Goal: Transaction & Acquisition: Purchase product/service

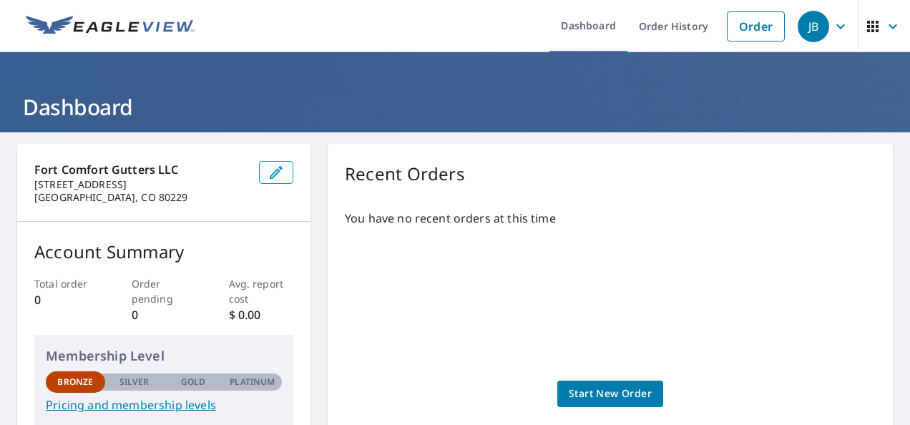
scroll to position [47, 0]
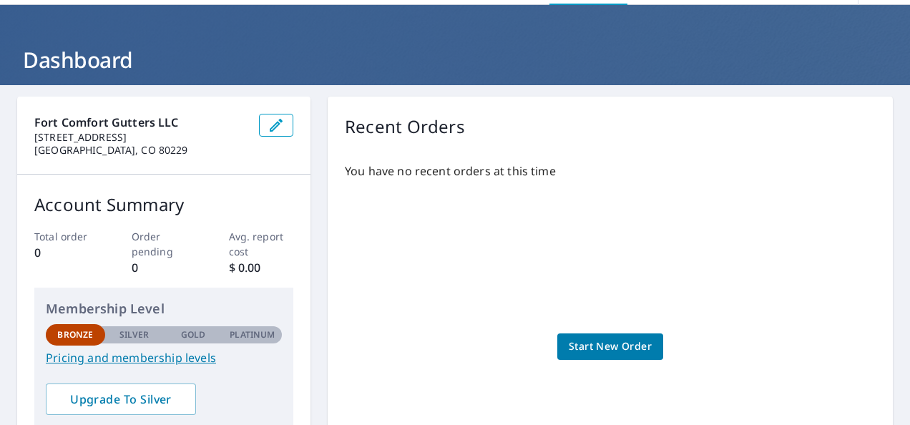
click at [582, 352] on span "Start New Order" at bounding box center [610, 347] width 83 height 18
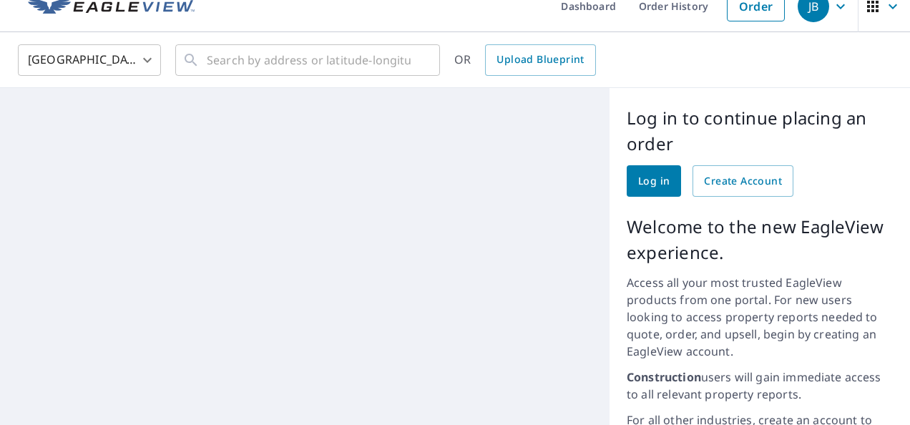
scroll to position [47, 0]
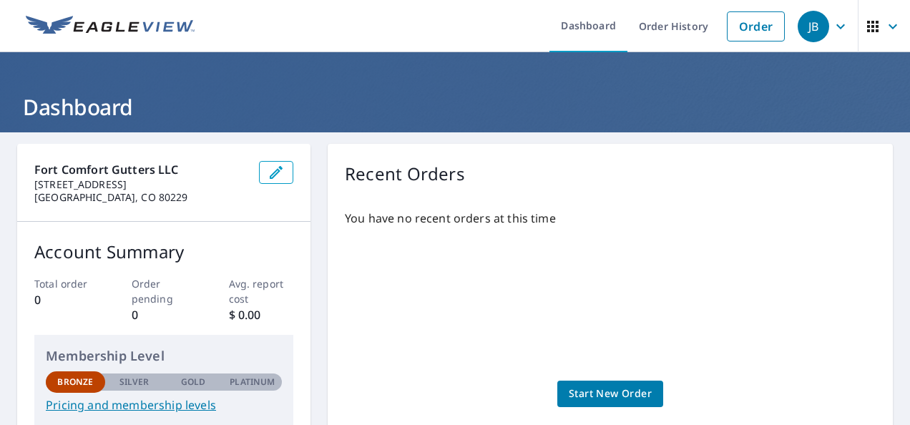
click at [622, 384] on link "Start New Order" at bounding box center [611, 394] width 106 height 26
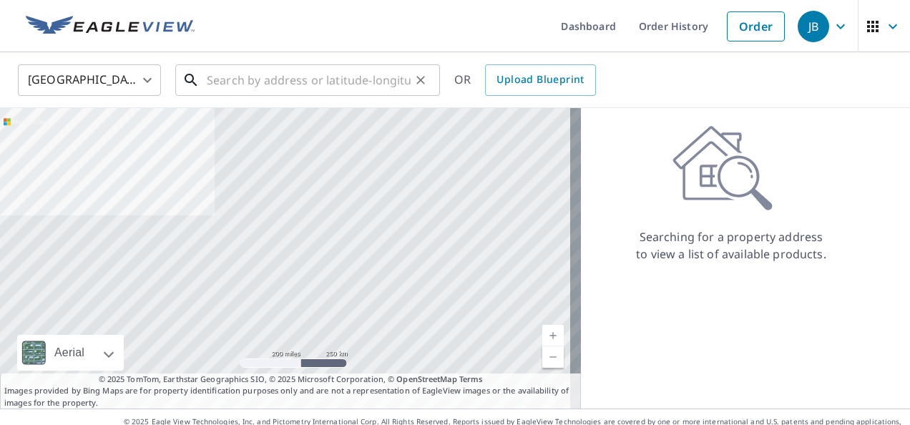
click at [298, 81] on input "text" at bounding box center [309, 80] width 204 height 40
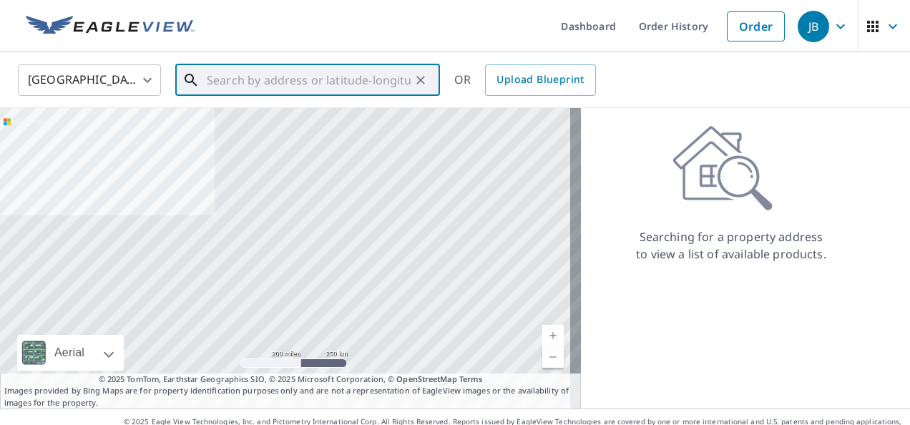
click at [283, 83] on input "text" at bounding box center [309, 80] width 204 height 40
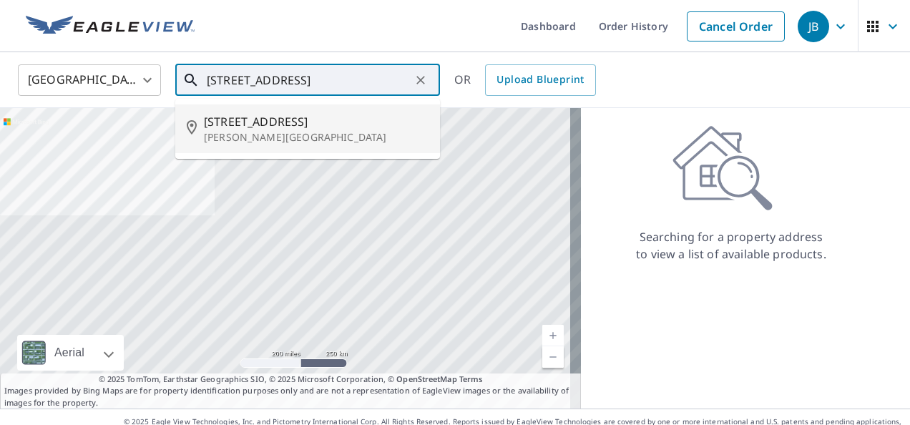
click at [269, 135] on p "Estes Park, CO 80517" at bounding box center [316, 137] width 225 height 14
type input "2290 Aspen Brook Dr Estes Park, CO 80517"
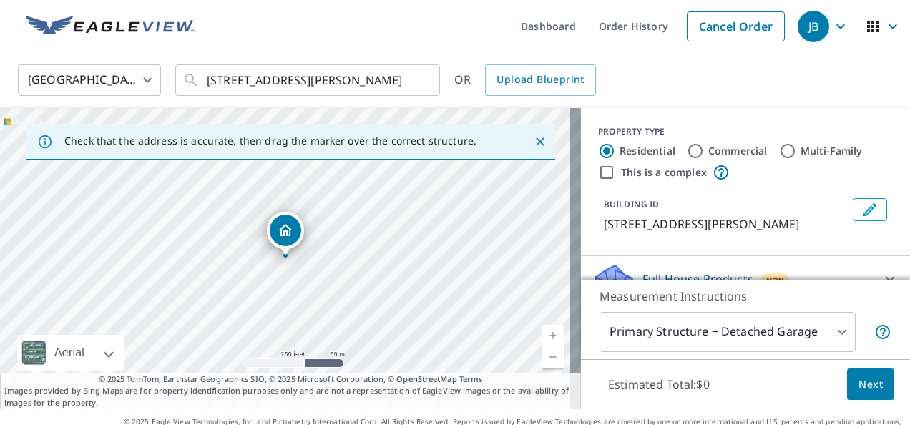
click at [543, 331] on link "Current Level 17, Zoom In" at bounding box center [553, 335] width 21 height 21
click at [543, 331] on link "Current Level 17.609210046967835, Zoom In" at bounding box center [553, 335] width 21 height 21
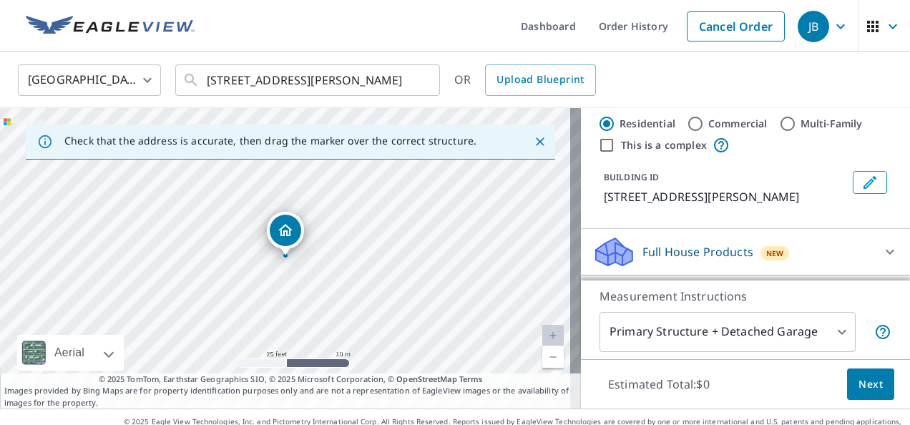
click at [816, 324] on body "JB JB Dashboard Order History Cancel Order JB United States US ​ 2290 Aspen Bro…" at bounding box center [455, 212] width 910 height 425
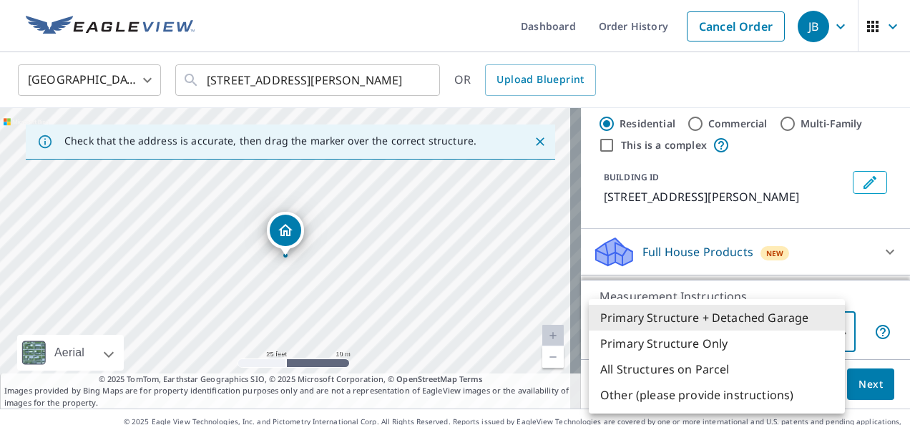
click at [716, 365] on li "All Structures on Parcel" at bounding box center [717, 369] width 256 height 26
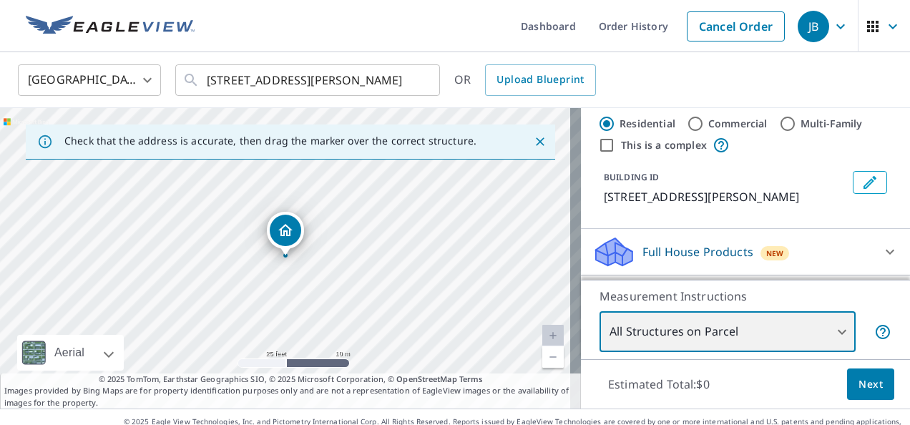
type input "3"
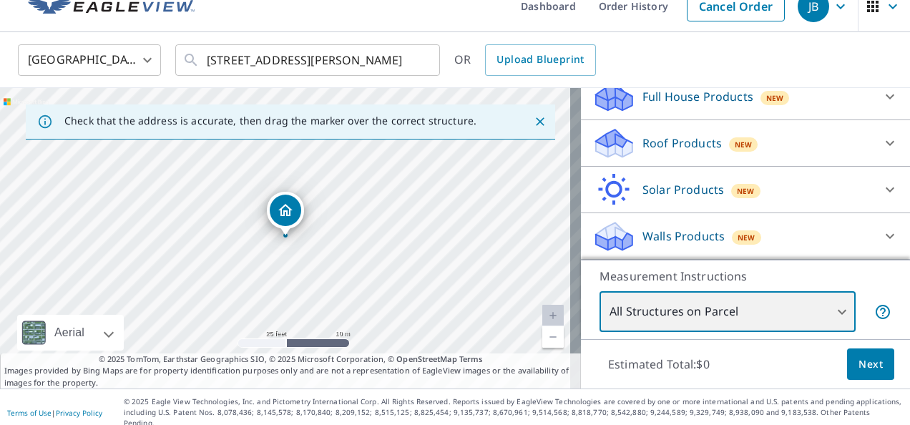
scroll to position [0, 0]
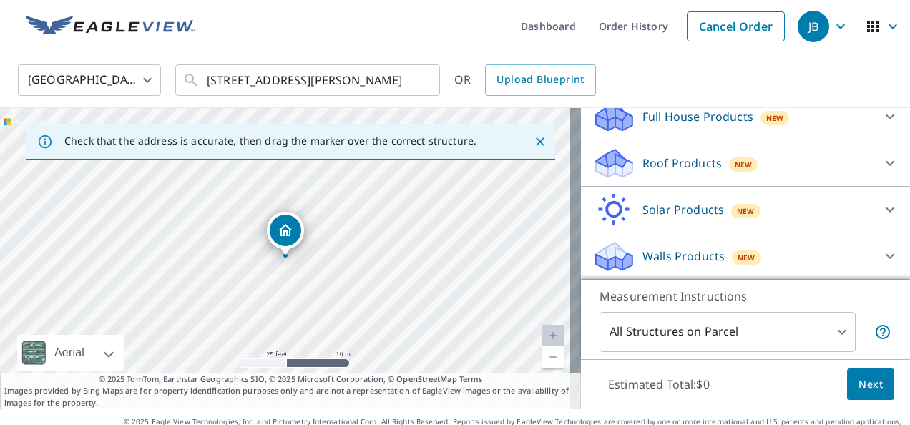
click at [274, 253] on div "2290 Aspen Brook Dr Estes Park, CO 80517" at bounding box center [285, 234] width 37 height 44
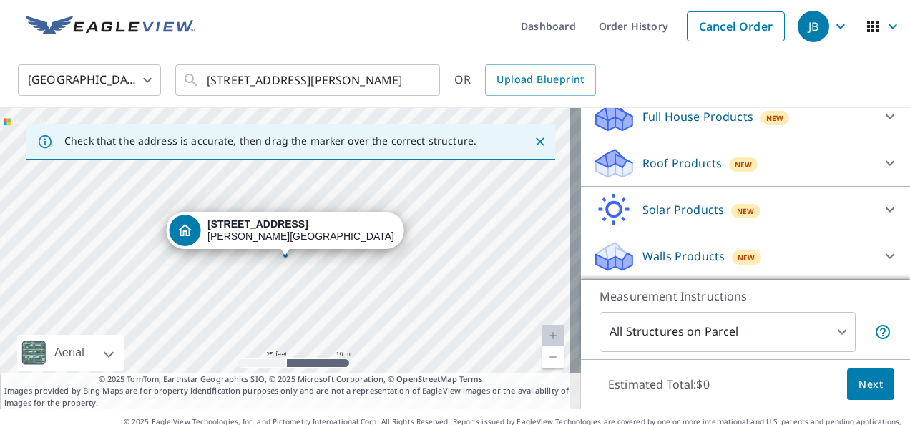
click at [264, 261] on div "2290 Aspen Brook Dr Estes Park, CO 80517" at bounding box center [290, 258] width 581 height 301
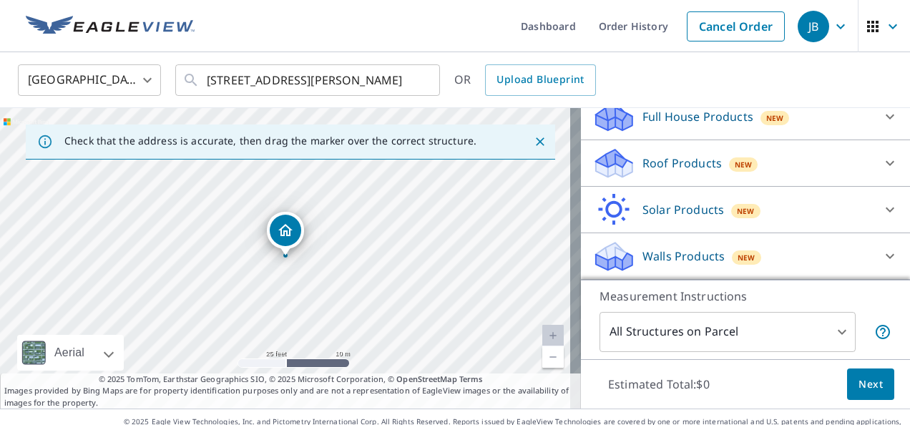
click at [288, 232] on icon "Dropped pin, building 1, Residential property, 2290 Aspen Brook Dr Estes Park, …" at bounding box center [285, 230] width 17 height 17
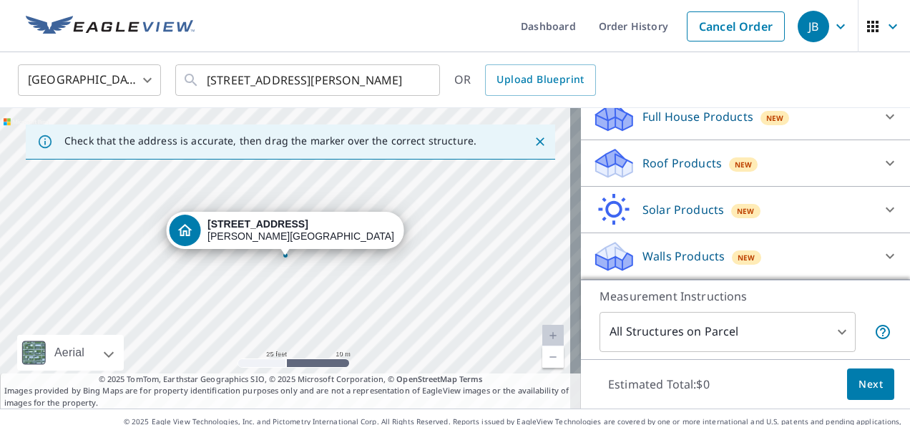
click at [281, 265] on div "2290 Aspen Brook Dr Estes Park, CO 80517" at bounding box center [290, 258] width 581 height 301
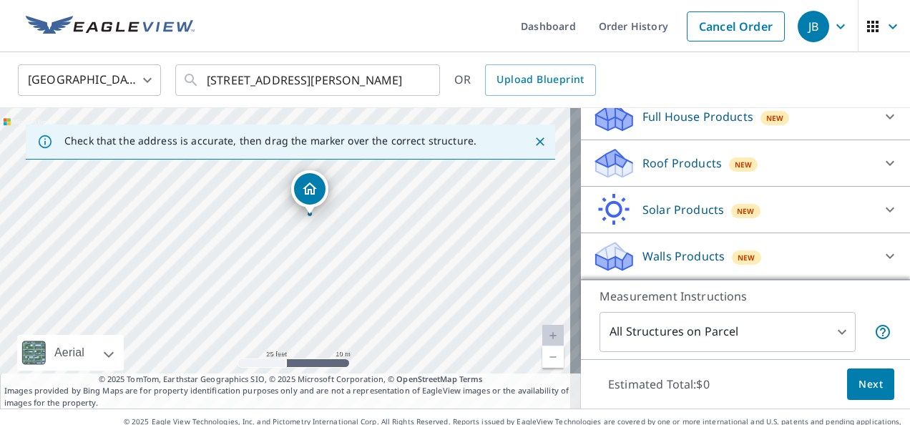
drag, startPoint x: 291, startPoint y: 286, endPoint x: 315, endPoint y: 245, distance: 48.1
click at [315, 245] on div "2290 Aspen Brook Dr Estes Park, CO 80517" at bounding box center [290, 258] width 581 height 301
click at [545, 359] on link "Current Level 20, Zoom Out" at bounding box center [553, 356] width 21 height 21
click at [545, 359] on link "Current Level 19, Zoom Out" at bounding box center [553, 356] width 21 height 21
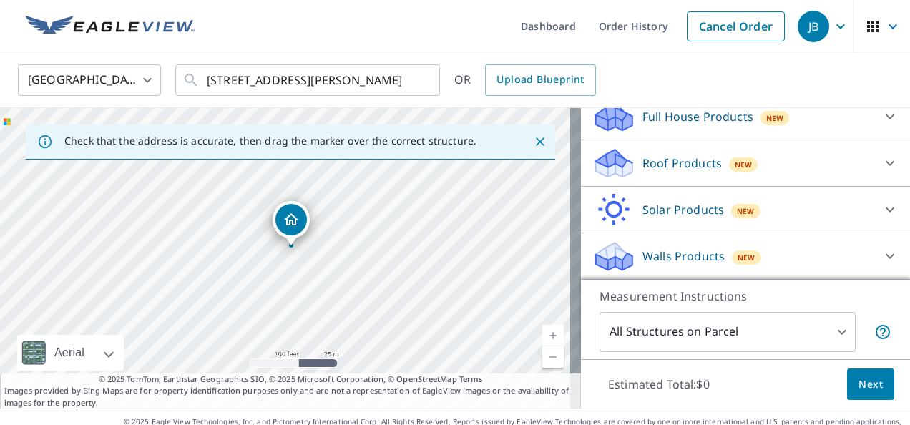
click at [291, 250] on div "2290 Aspen Brook Dr Estes Park, CO 80517" at bounding box center [290, 258] width 581 height 301
drag, startPoint x: 283, startPoint y: 236, endPoint x: 278, endPoint y: 241, distance: 7.6
click at [548, 327] on link "Current Level 18, Zoom In" at bounding box center [553, 335] width 21 height 21
click at [548, 327] on link "Current Level 19, Zoom In" at bounding box center [553, 335] width 21 height 21
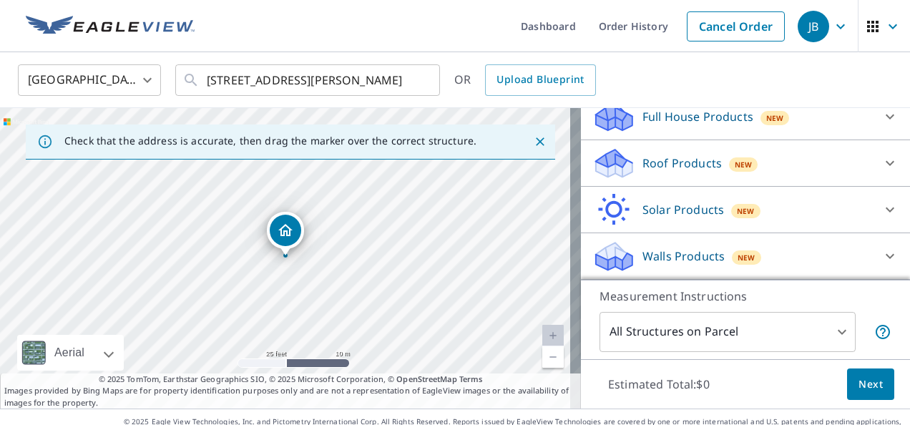
click at [548, 327] on link "Current Level 20, Zoom In Disabled" at bounding box center [553, 335] width 21 height 21
drag, startPoint x: 276, startPoint y: 235, endPoint x: 285, endPoint y: 225, distance: 13.2
click at [859, 384] on span "Next" at bounding box center [871, 385] width 24 height 18
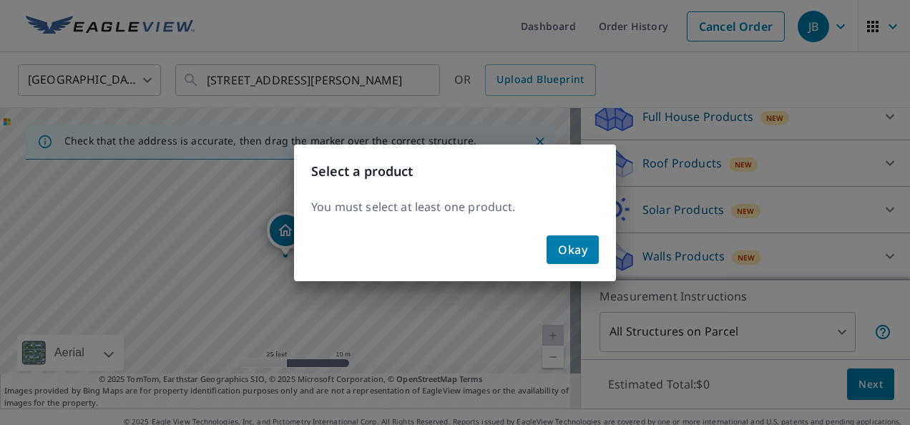
click at [567, 259] on button "Okay" at bounding box center [573, 249] width 52 height 29
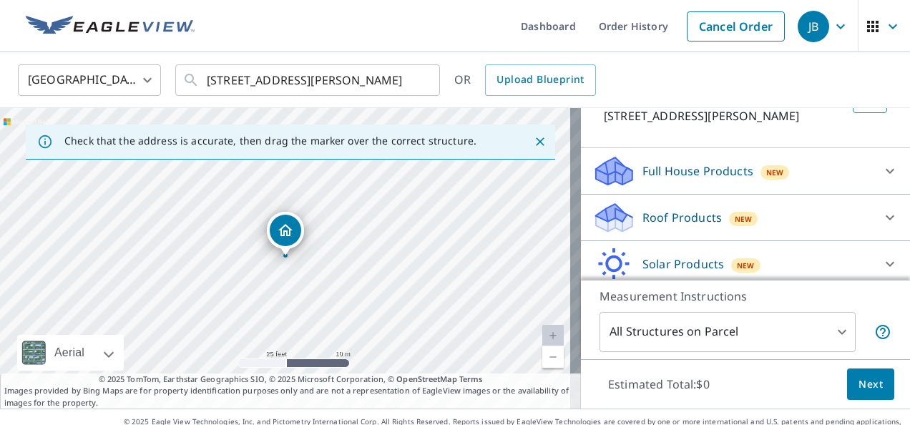
scroll to position [113, 0]
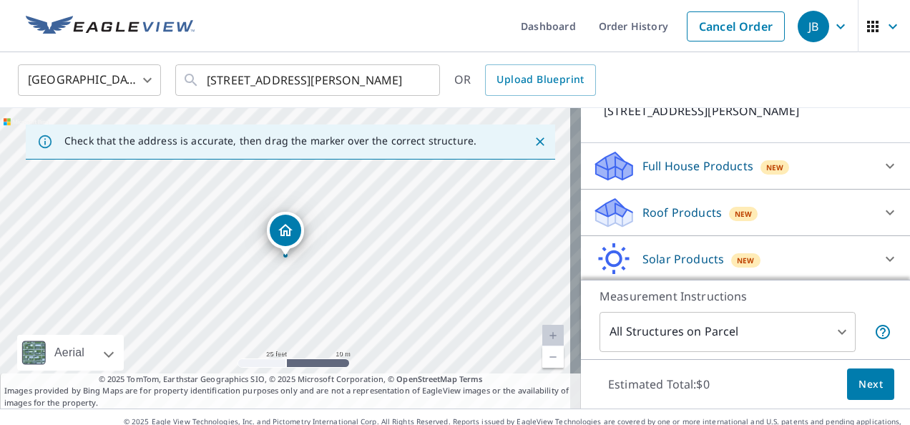
click at [873, 216] on div at bounding box center [890, 212] width 34 height 34
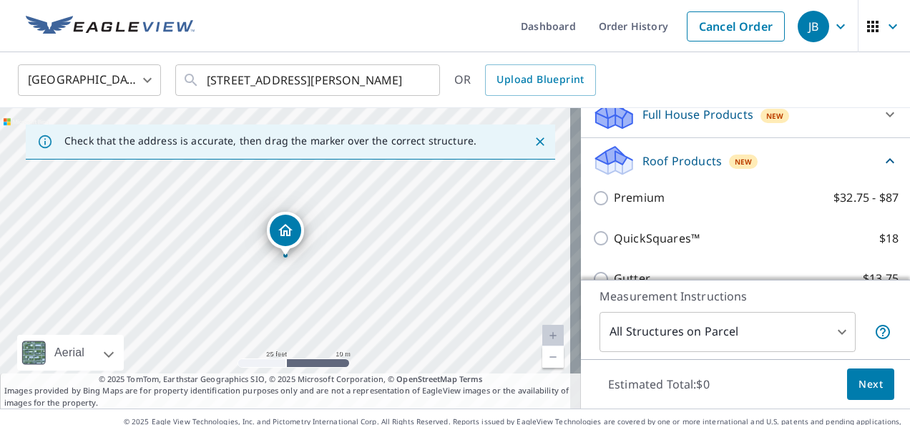
scroll to position [166, 0]
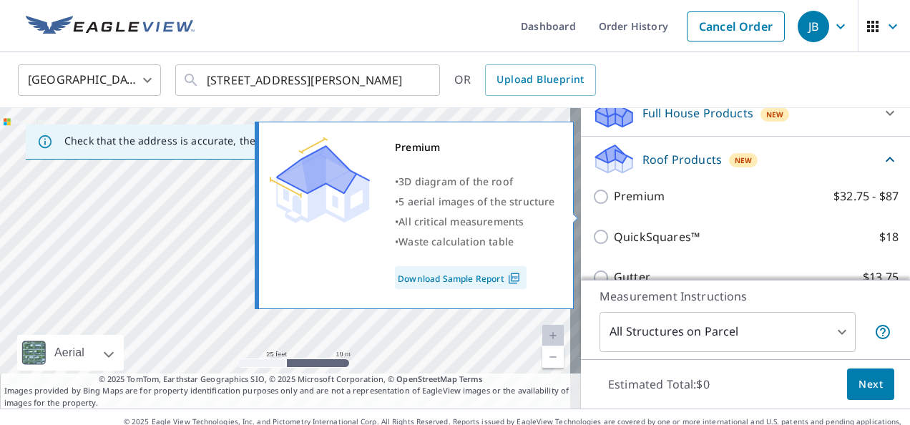
click at [593, 205] on input "Premium $32.75 - $87" at bounding box center [603, 196] width 21 height 17
checkbox input "true"
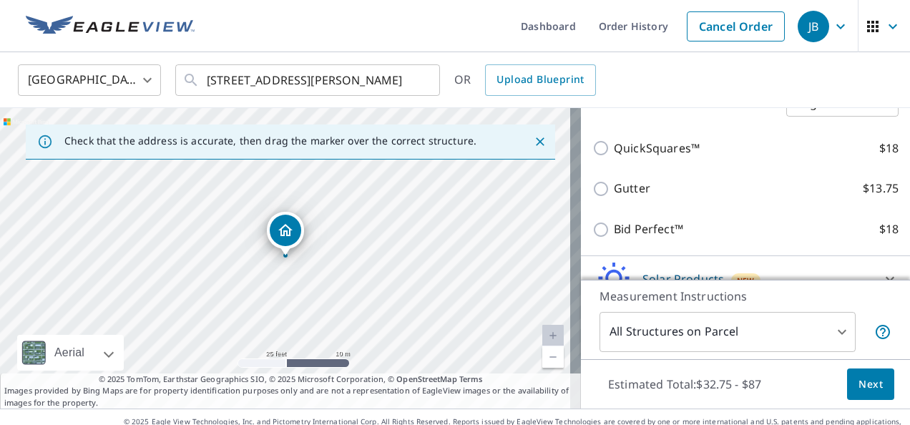
scroll to position [297, 0]
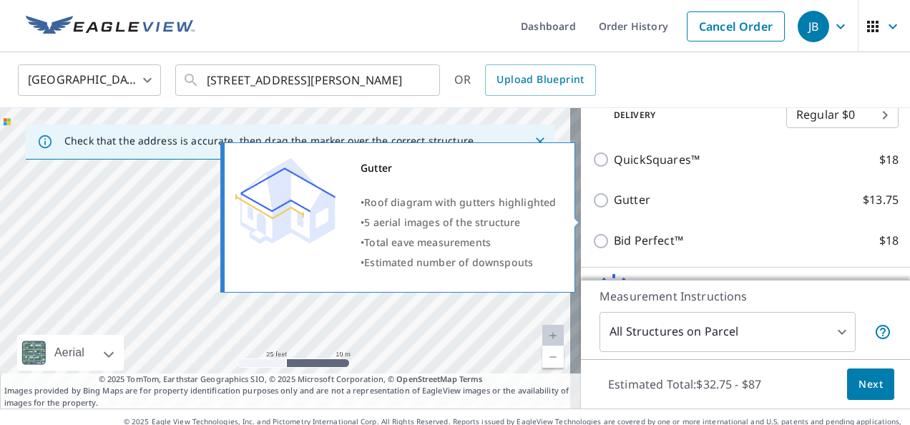
click at [593, 209] on input "Gutter $13.75" at bounding box center [603, 200] width 21 height 17
checkbox input "true"
type input "1"
checkbox input "false"
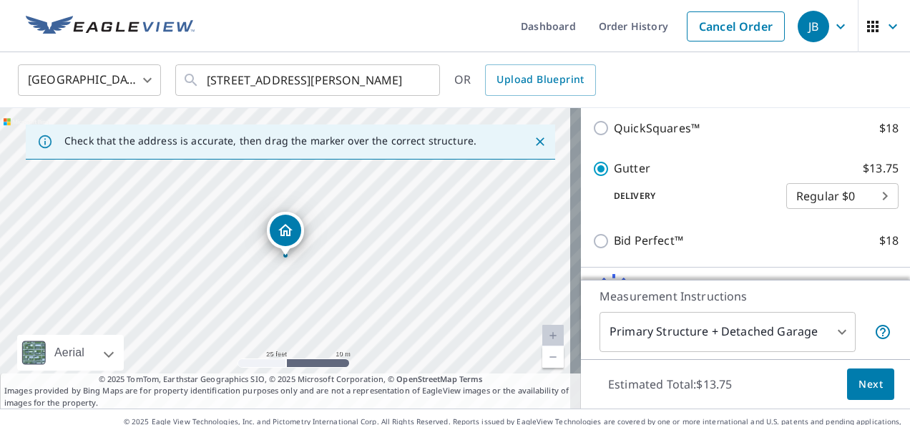
click at [862, 378] on span "Next" at bounding box center [871, 385] width 24 height 18
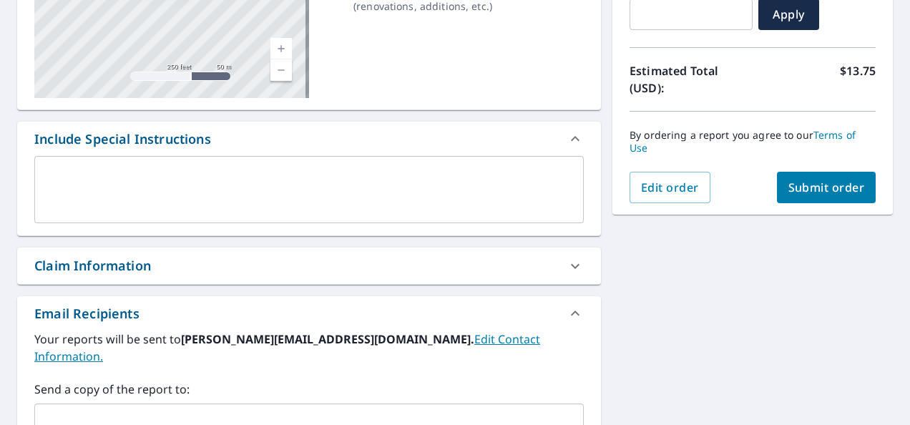
scroll to position [258, 0]
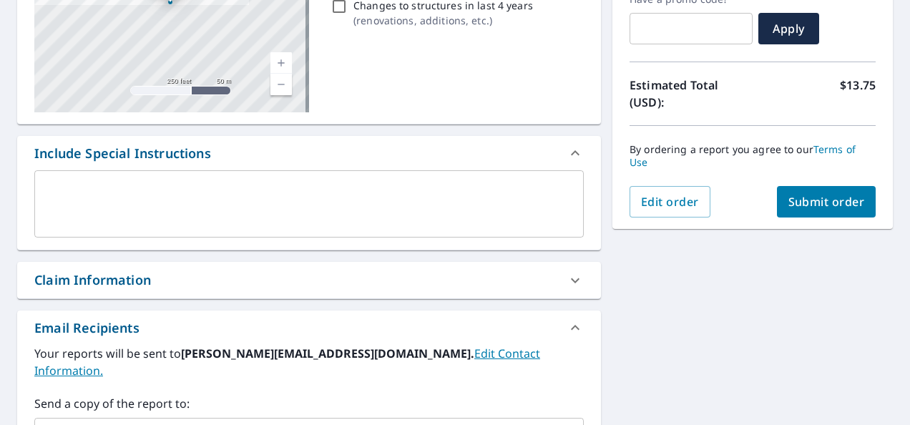
click at [829, 203] on span "Submit order" at bounding box center [827, 202] width 77 height 16
